Goal: Find contact information: Find contact information

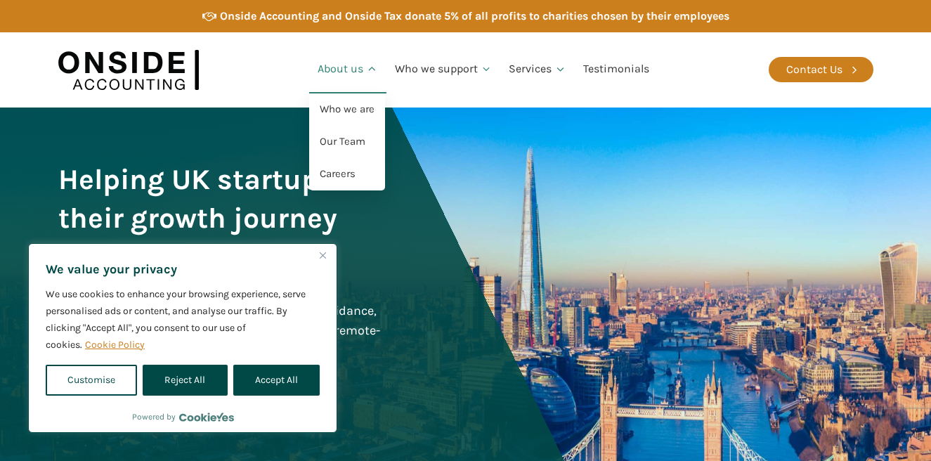
click at [356, 67] on link "About us" at bounding box center [347, 70] width 77 height 48
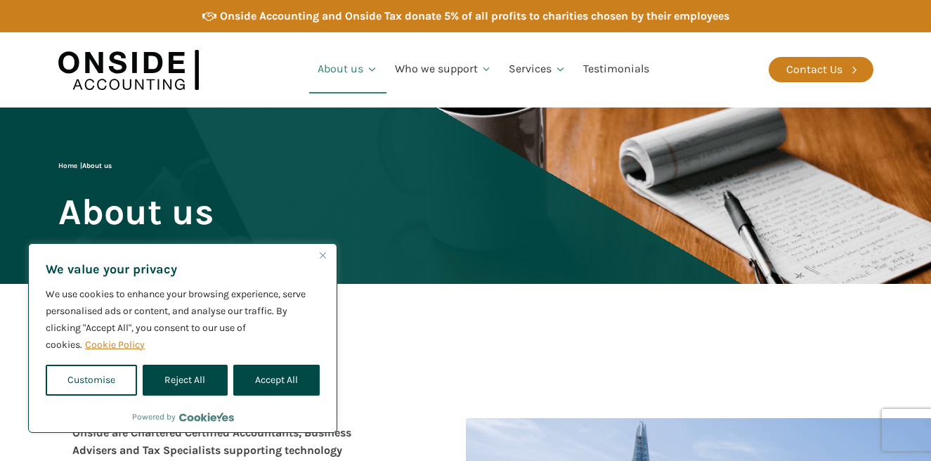
click at [322, 252] on img "Close" at bounding box center [323, 255] width 6 height 6
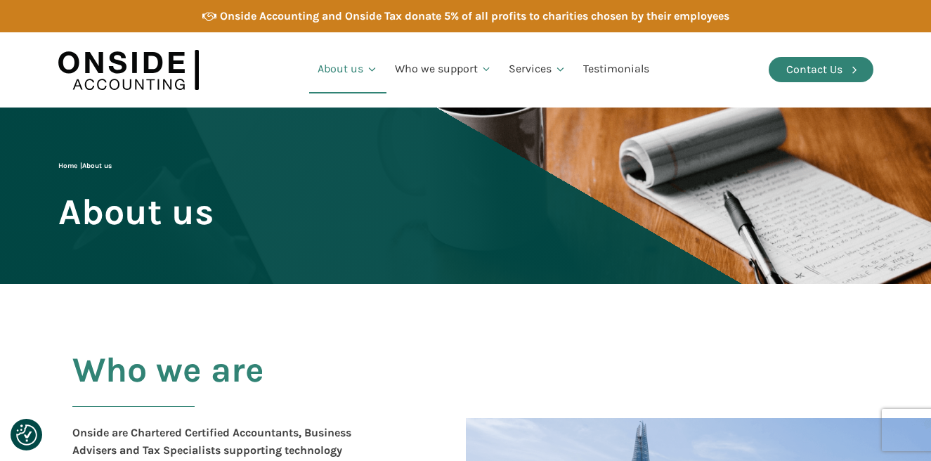
click at [781, 77] on link "Contact Us" at bounding box center [821, 69] width 105 height 25
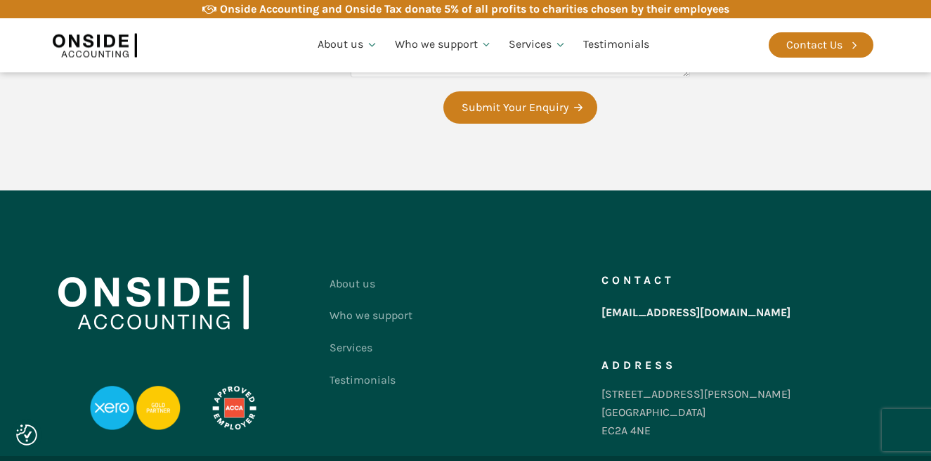
scroll to position [802, 0]
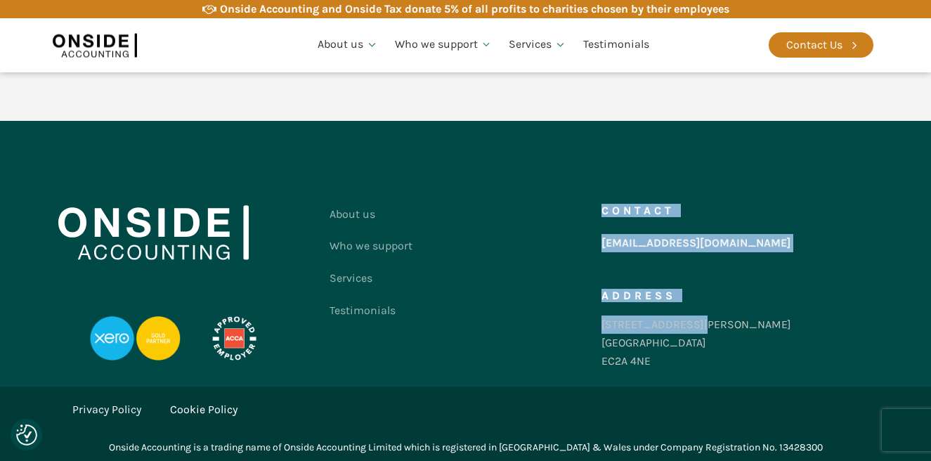
drag, startPoint x: 600, startPoint y: 322, endPoint x: 702, endPoint y: 319, distance: 102.6
click at [702, 319] on div "About us Who we support Services Testimonials Contact us Contact [EMAIL_ADDRESS…" at bounding box center [465, 290] width 815 height 185
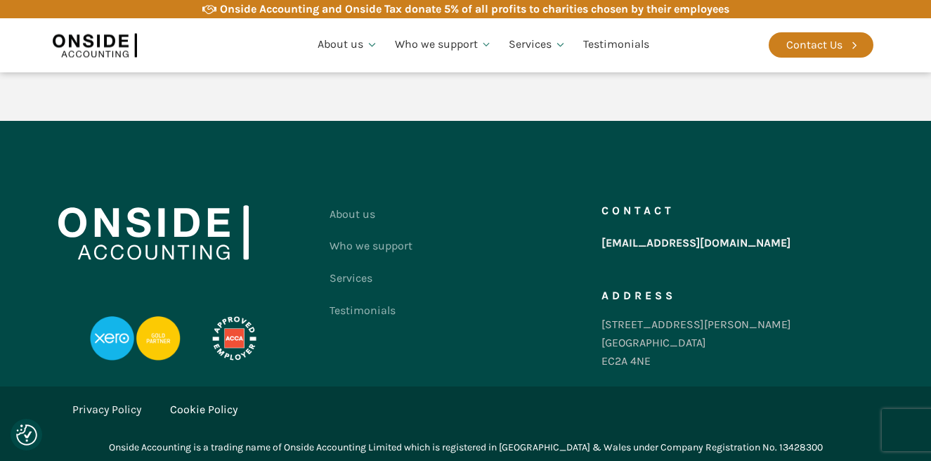
click at [653, 341] on div "[STREET_ADDRESS][PERSON_NAME]" at bounding box center [696, 342] width 190 height 54
drag, startPoint x: 691, startPoint y: 322, endPoint x: 601, endPoint y: 322, distance: 90.6
click at [601, 322] on div "Contact [EMAIL_ADDRESS][DOMAIN_NAME] Address [STREET_ADDRESS][PERSON_NAME]" at bounding box center [737, 290] width 272 height 185
copy div "[STREET_ADDRESS][PERSON_NAME]"
